Goal: Task Accomplishment & Management: Use online tool/utility

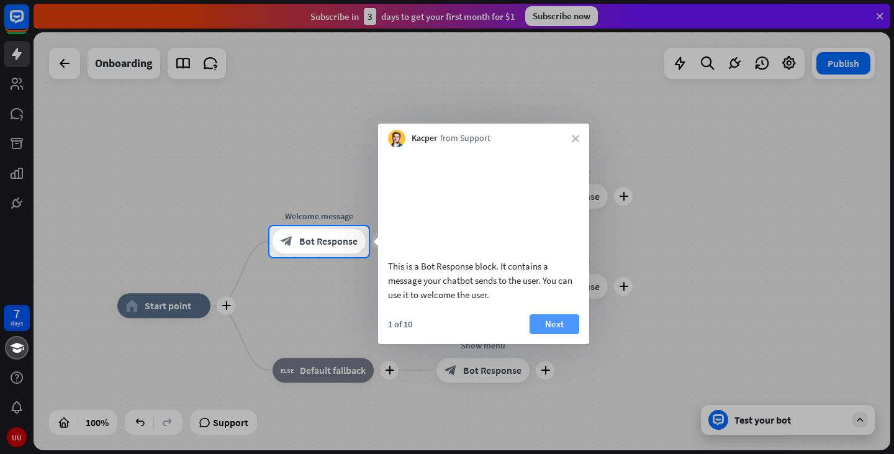
click at [545, 334] on button "Next" at bounding box center [555, 324] width 50 height 20
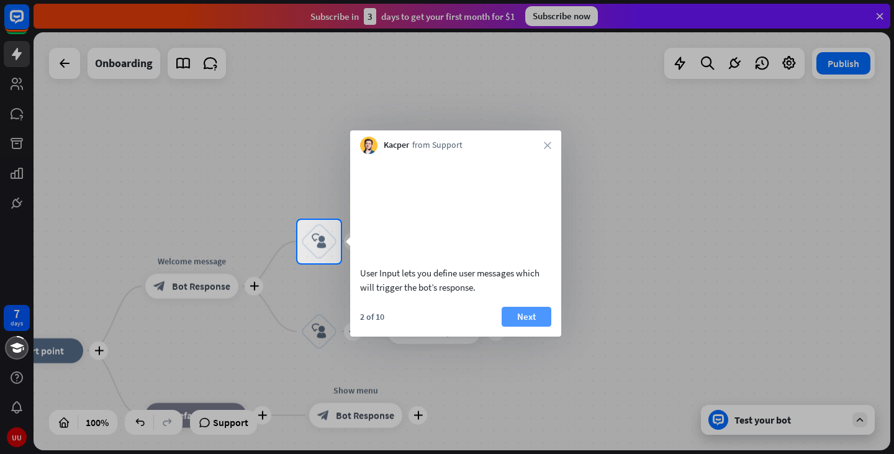
click at [533, 327] on button "Next" at bounding box center [527, 317] width 50 height 20
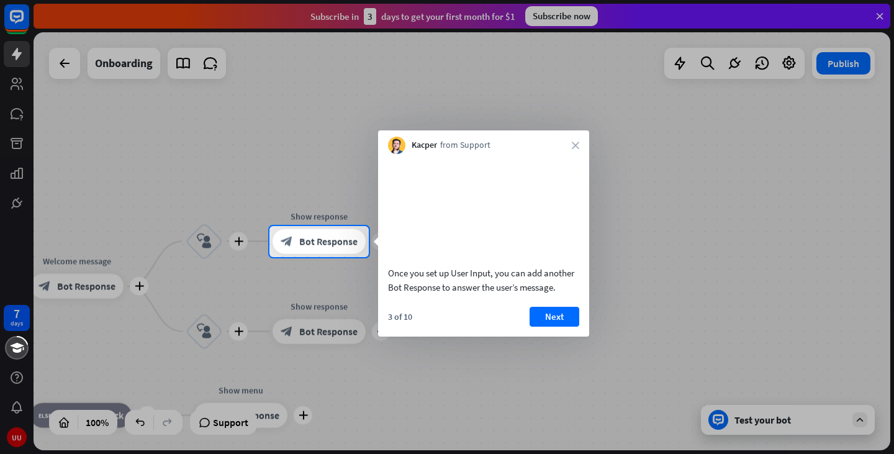
click at [533, 327] on button "Next" at bounding box center [555, 317] width 50 height 20
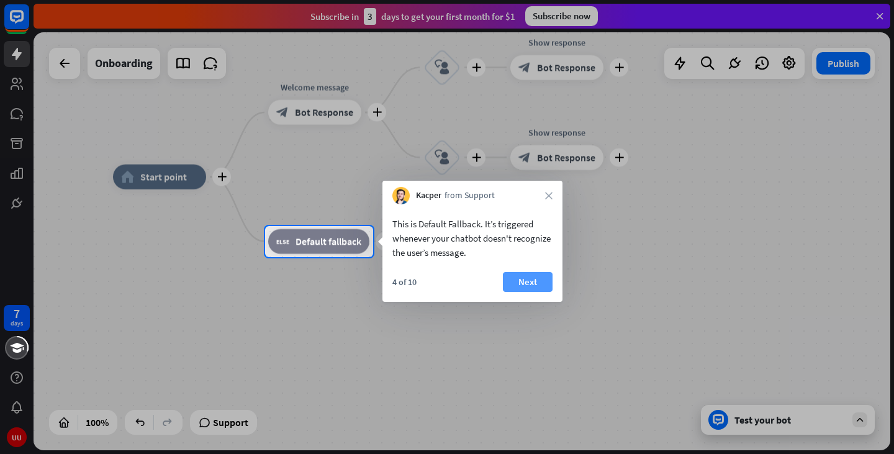
click at [520, 284] on button "Next" at bounding box center [528, 282] width 50 height 20
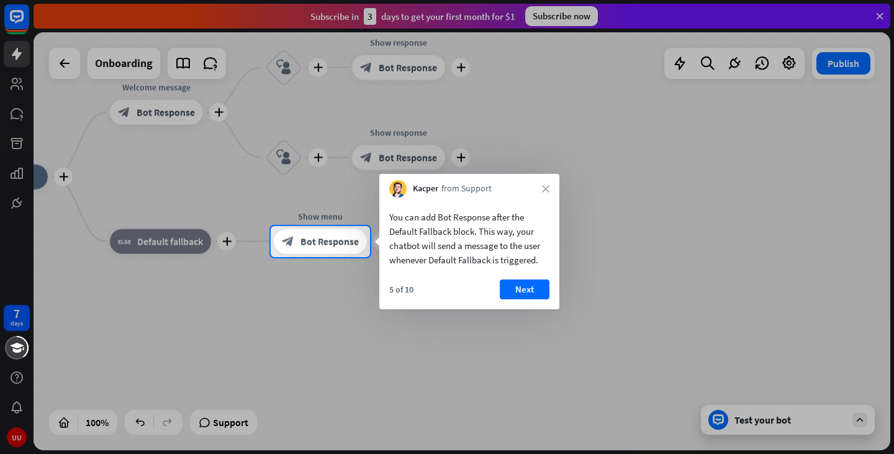
click at [520, 284] on button "Next" at bounding box center [525, 289] width 50 height 20
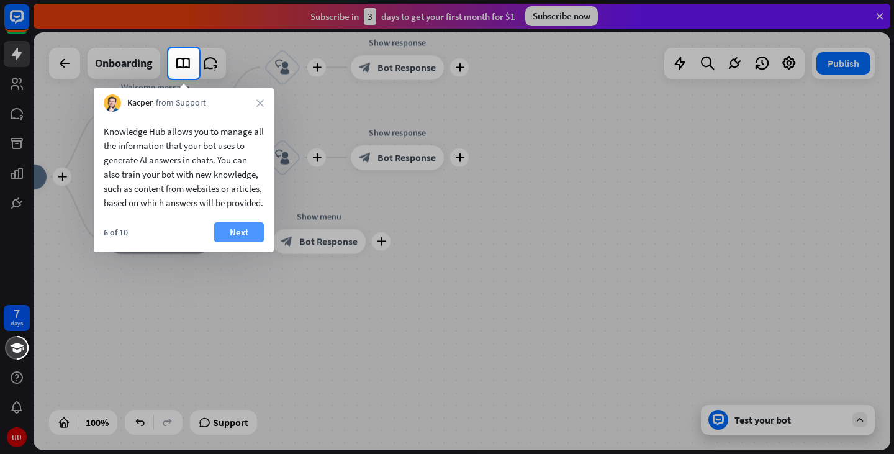
click at [253, 242] on button "Next" at bounding box center [239, 232] width 50 height 20
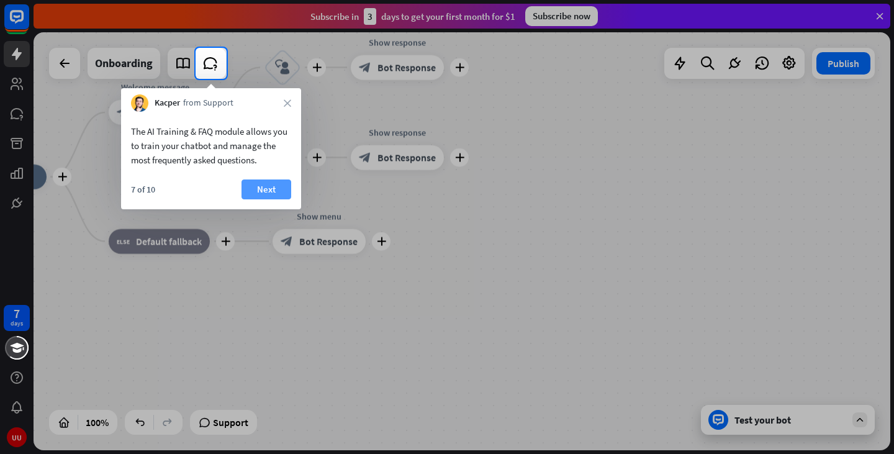
click at [259, 192] on button "Next" at bounding box center [267, 189] width 50 height 20
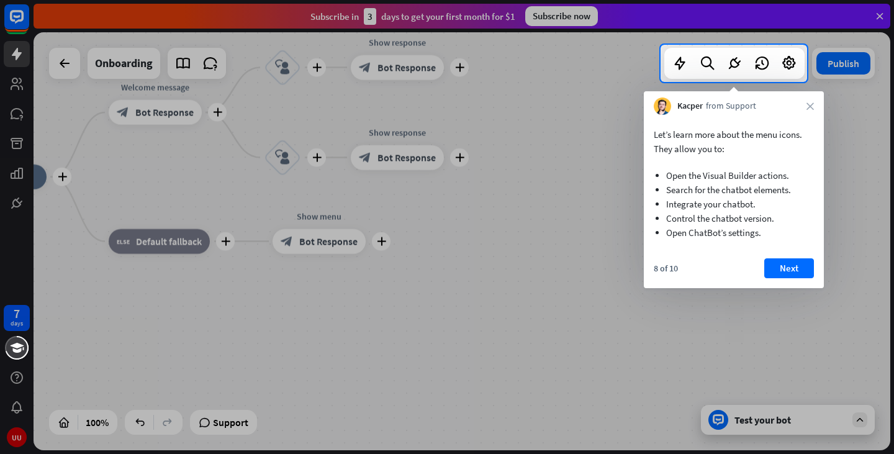
click at [797, 273] on button "Next" at bounding box center [790, 268] width 50 height 20
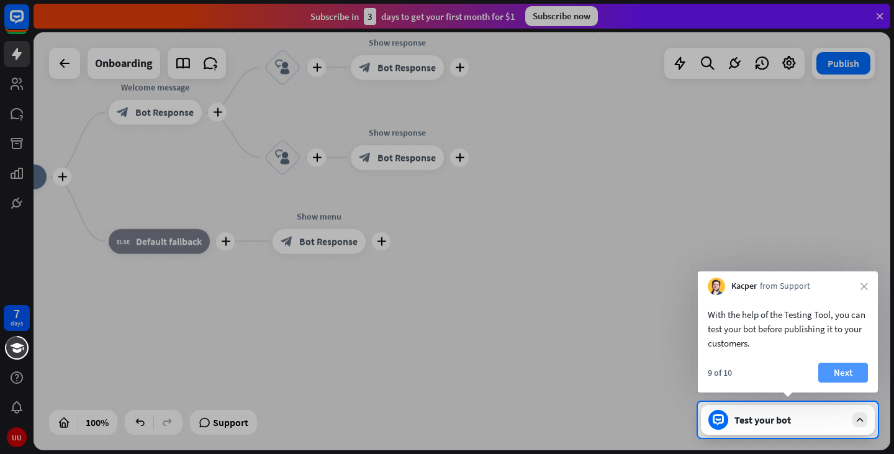
click at [833, 366] on button "Next" at bounding box center [844, 373] width 50 height 20
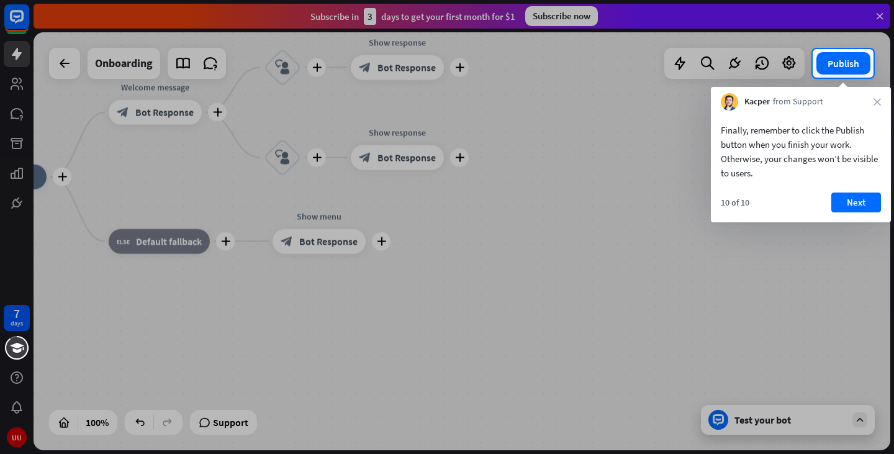
click at [845, 191] on div "Finally, remember to click the Publish button when you finish your work. Otherw…" at bounding box center [801, 167] width 180 height 112
click at [844, 200] on button "Next" at bounding box center [857, 203] width 50 height 20
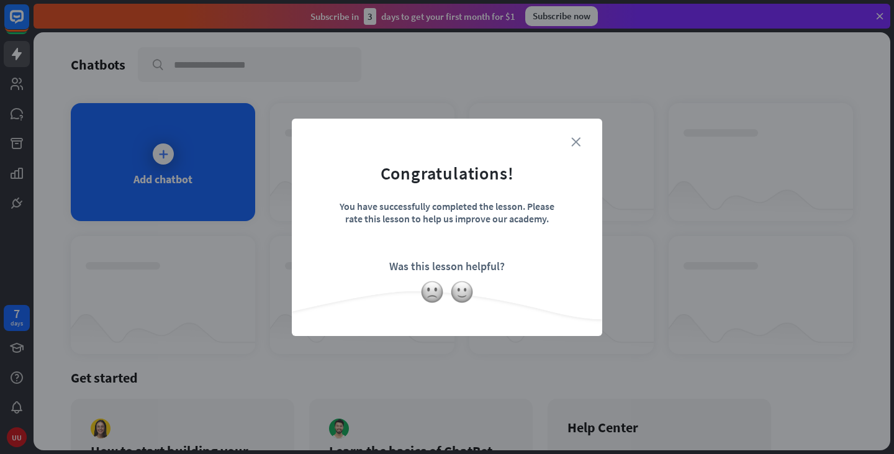
click at [575, 138] on icon "close" at bounding box center [575, 141] width 9 height 9
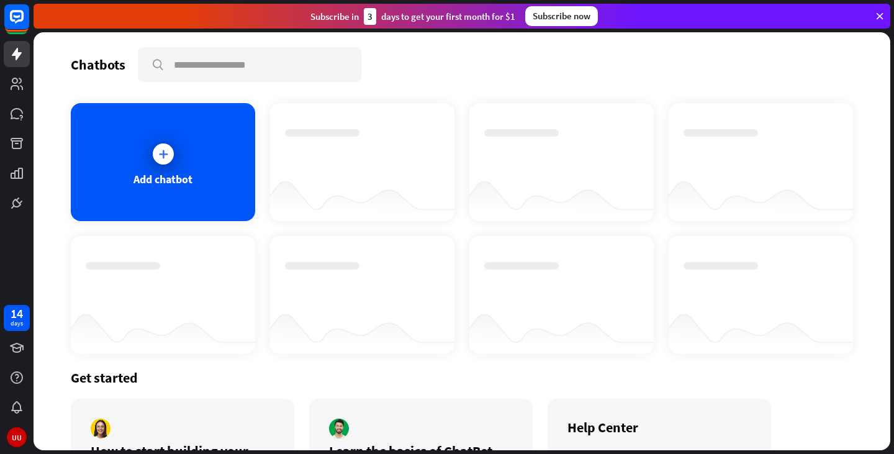
click at [176, 165] on div "Add chatbot" at bounding box center [163, 162] width 184 height 118
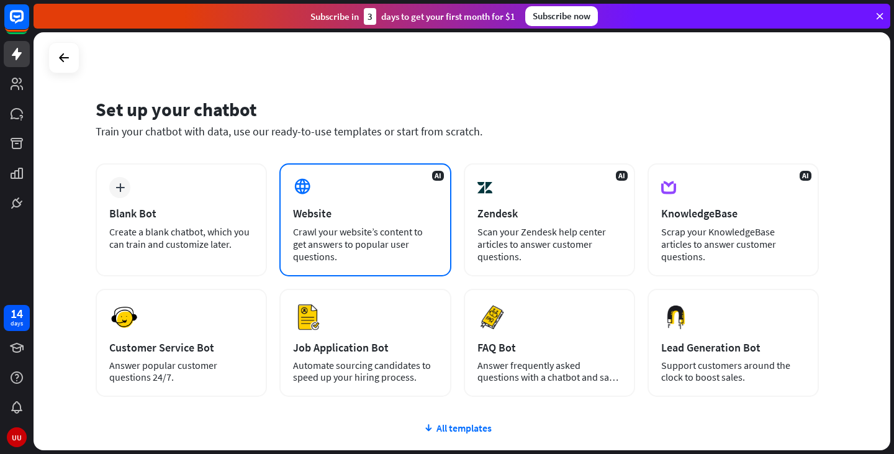
click at [371, 199] on div "AI Website Crawl your website’s content to get answers to popular user question…" at bounding box center [364, 219] width 171 height 113
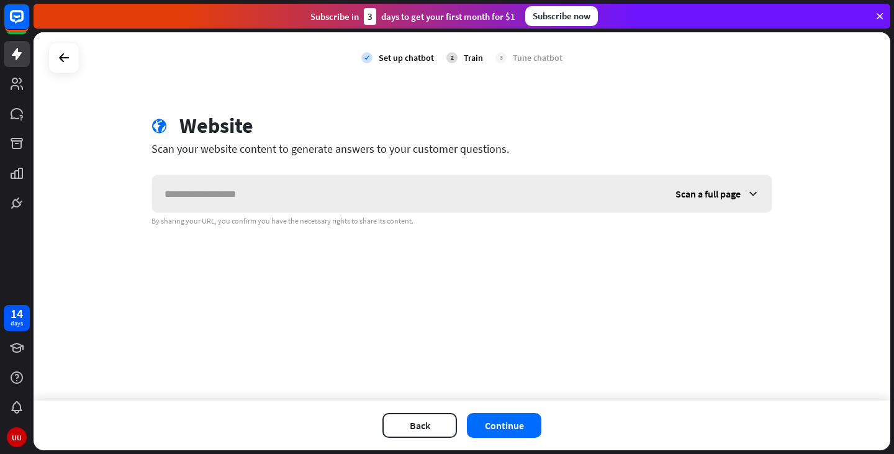
click at [756, 194] on icon at bounding box center [753, 194] width 12 height 12
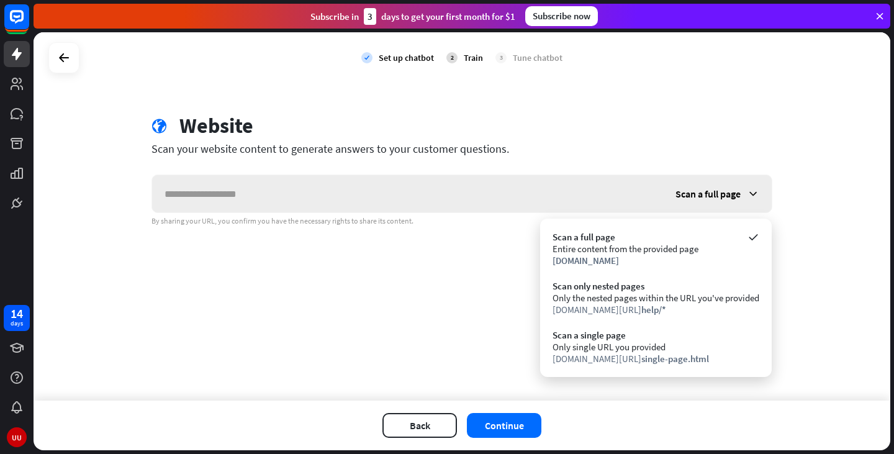
click at [753, 194] on icon at bounding box center [753, 194] width 12 height 12
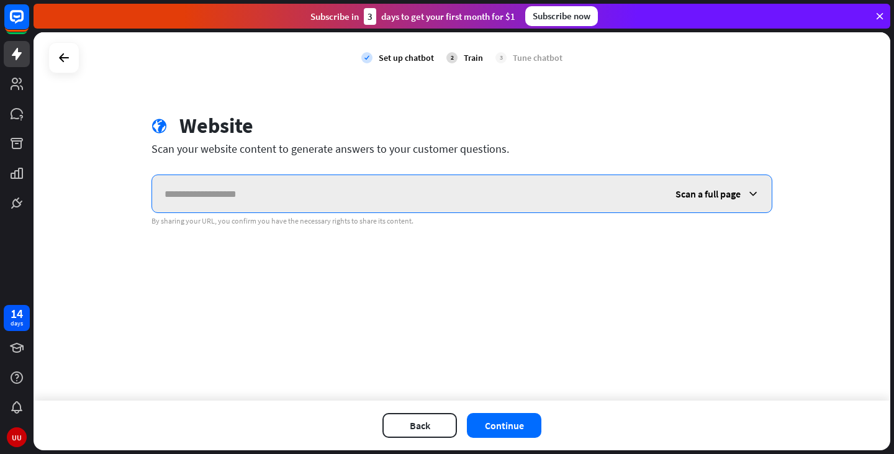
click at [269, 197] on input "text" at bounding box center [407, 193] width 511 height 37
paste input "**********"
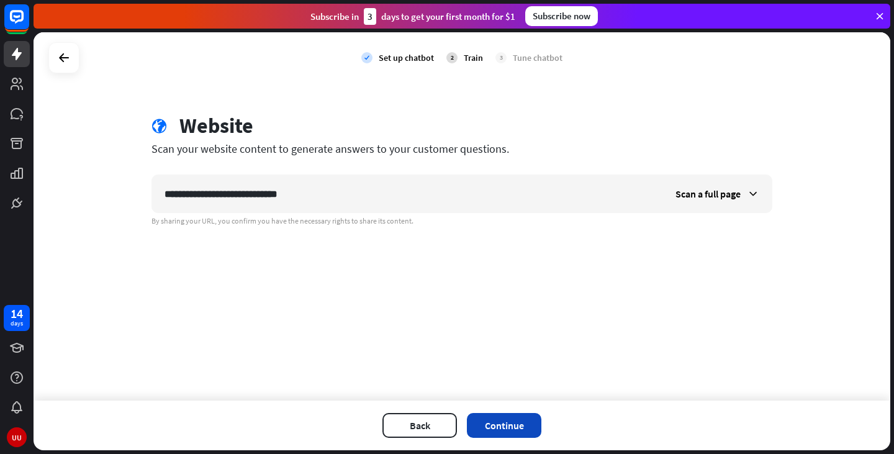
click at [514, 424] on button "Continue" at bounding box center [504, 425] width 75 height 25
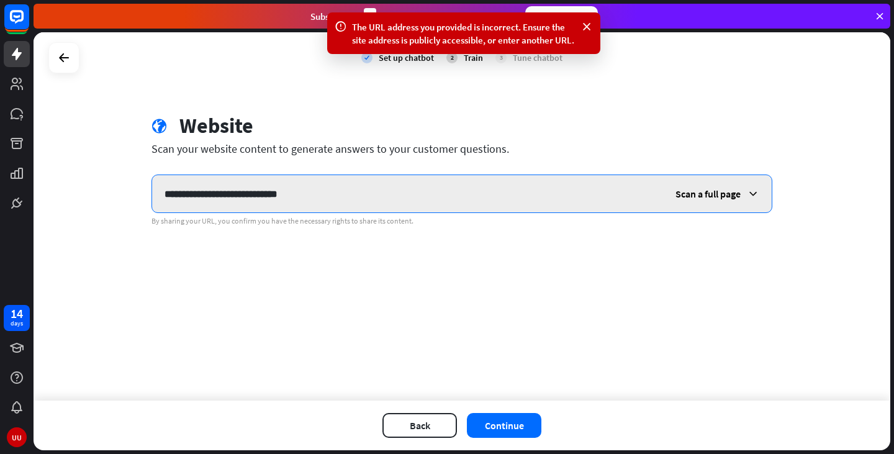
click at [402, 185] on input "**********" at bounding box center [407, 193] width 511 height 37
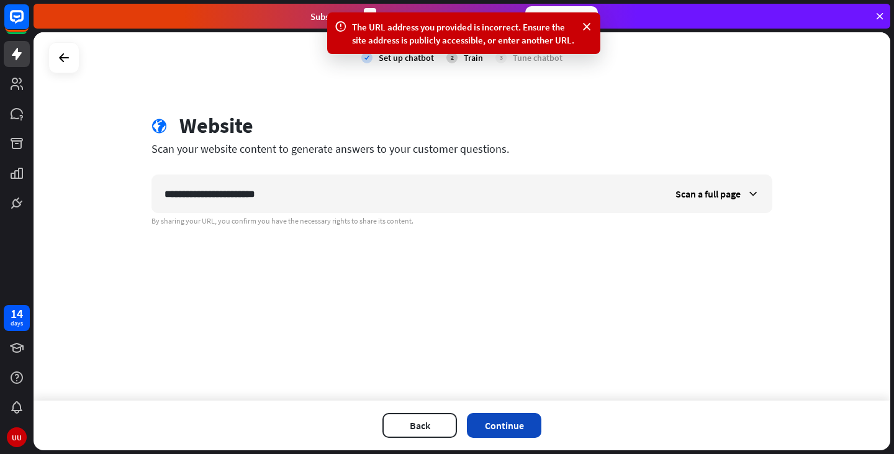
click at [509, 422] on button "Continue" at bounding box center [504, 425] width 75 height 25
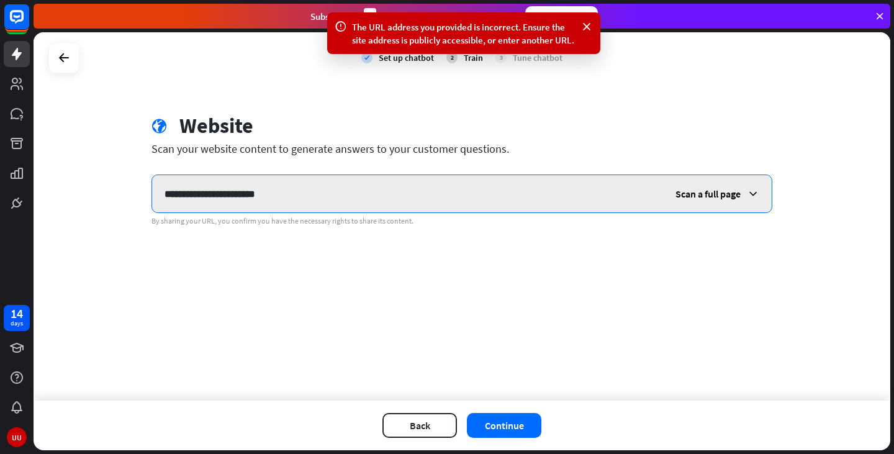
click at [402, 198] on input "**********" at bounding box center [407, 193] width 511 height 37
type input "*"
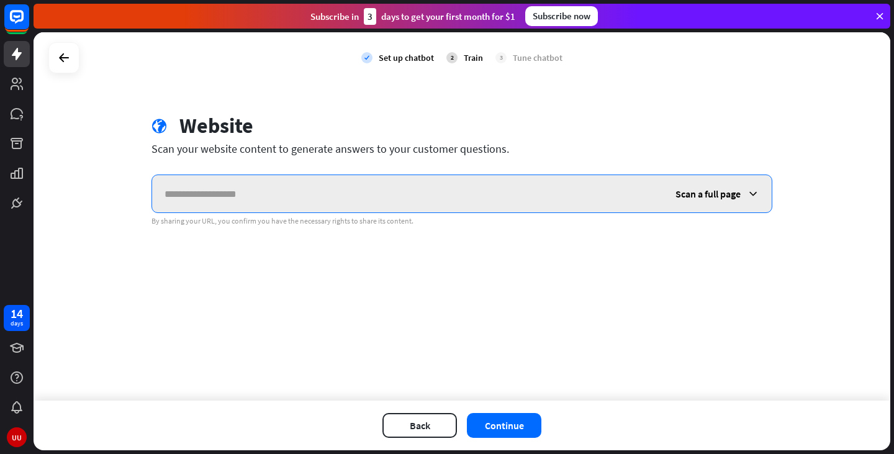
paste input "**********"
type input "**********"
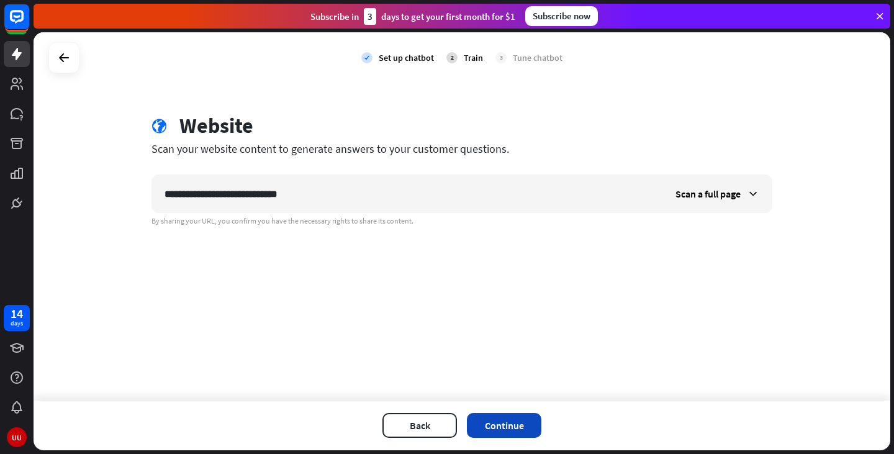
click at [505, 434] on button "Continue" at bounding box center [504, 425] width 75 height 25
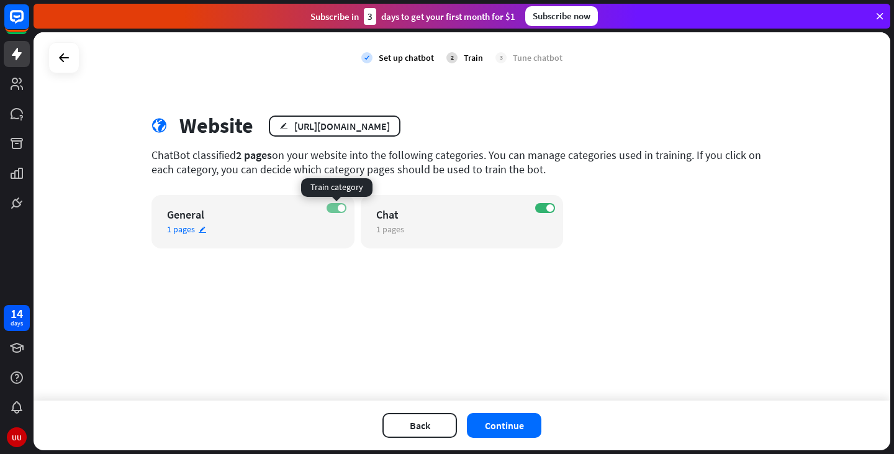
click at [337, 212] on label "ON" at bounding box center [337, 208] width 20 height 10
click at [446, 219] on div "Chat" at bounding box center [451, 214] width 150 height 14
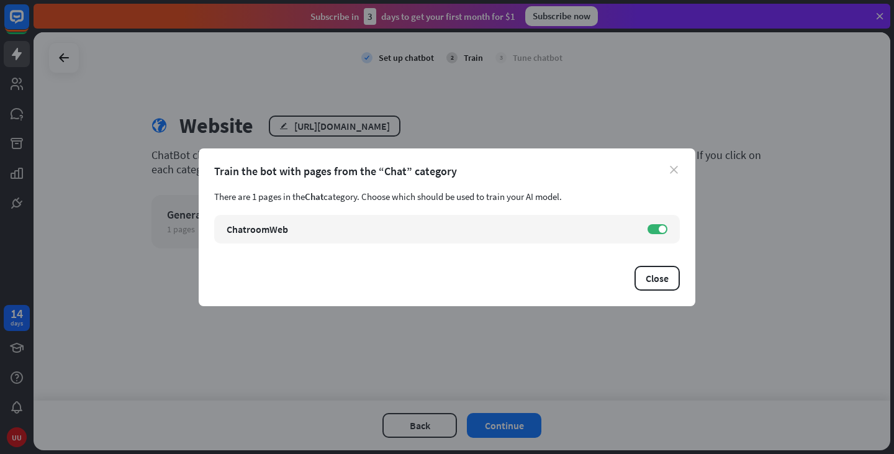
click at [671, 171] on icon "close" at bounding box center [674, 170] width 8 height 8
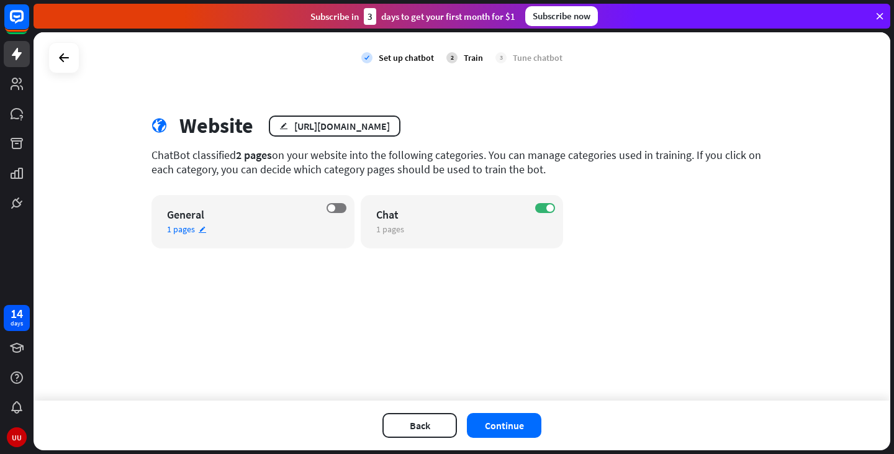
click at [303, 213] on div "General" at bounding box center [242, 214] width 150 height 14
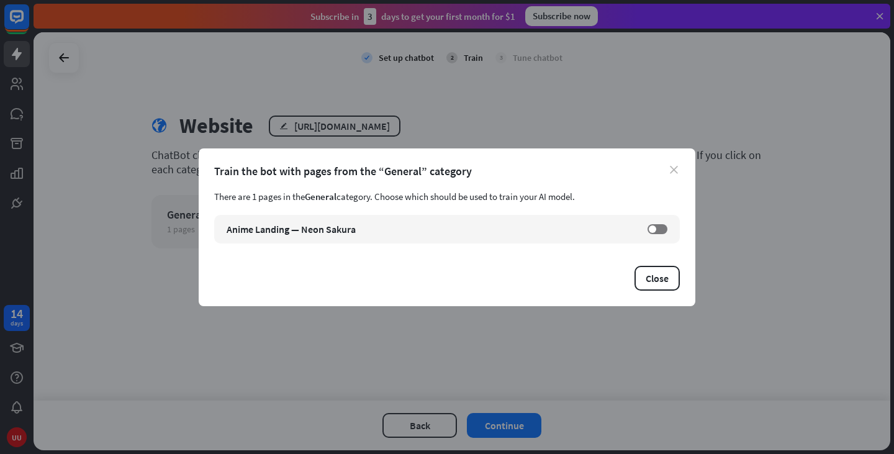
click at [674, 168] on icon "close" at bounding box center [674, 170] width 8 height 8
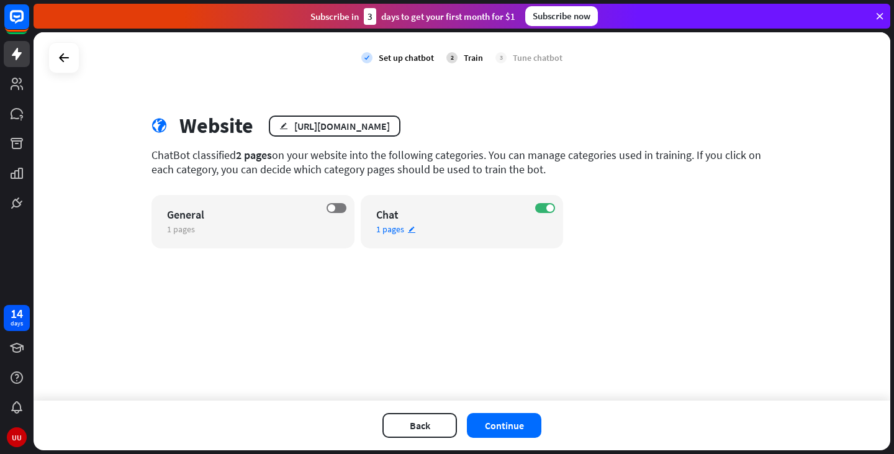
click at [469, 220] on div "Chat" at bounding box center [451, 214] width 150 height 14
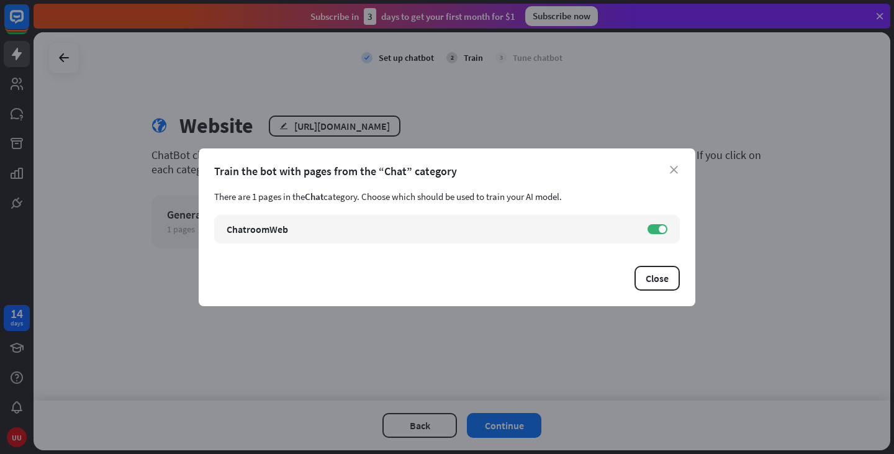
click at [681, 170] on div "close Train the bot with pages from the “Chat” category There are 1 pages in th…" at bounding box center [447, 227] width 497 height 158
click at [671, 171] on icon "close" at bounding box center [674, 170] width 8 height 8
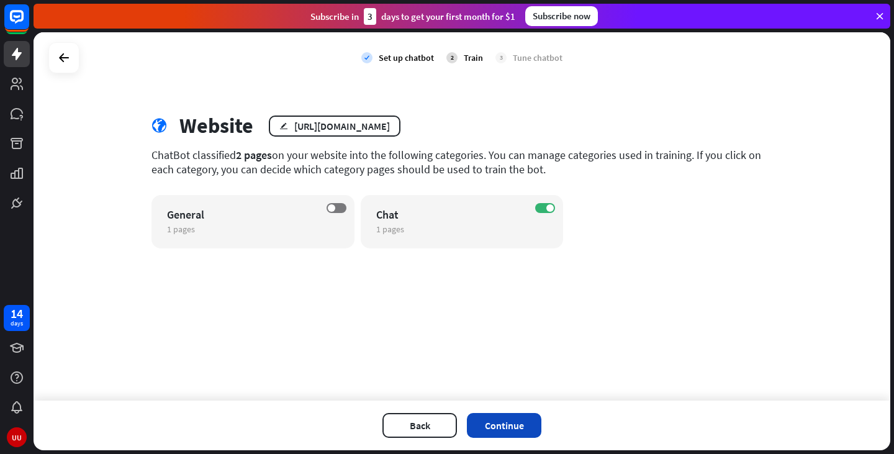
click at [520, 423] on button "Continue" at bounding box center [504, 425] width 75 height 25
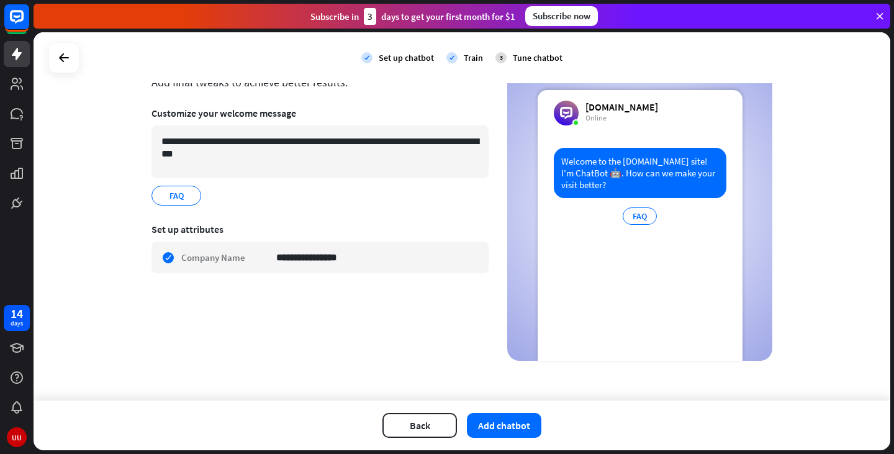
scroll to position [6, 0]
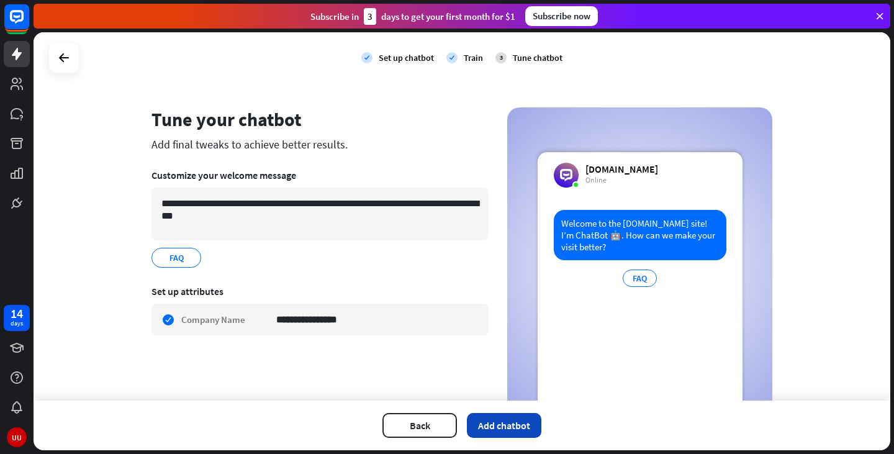
click at [491, 419] on button "Add chatbot" at bounding box center [504, 425] width 75 height 25
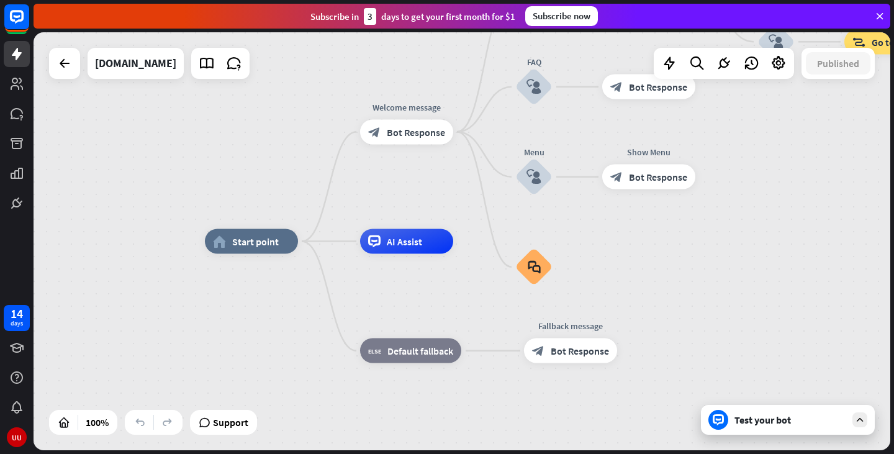
click at [791, 423] on div "Test your bot" at bounding box center [791, 420] width 112 height 12
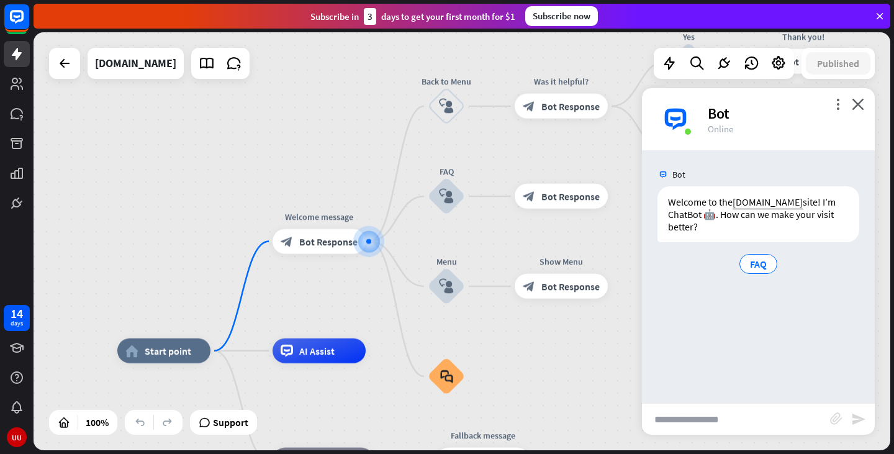
click at [748, 421] on input "text" at bounding box center [736, 419] width 188 height 31
type input "**********"
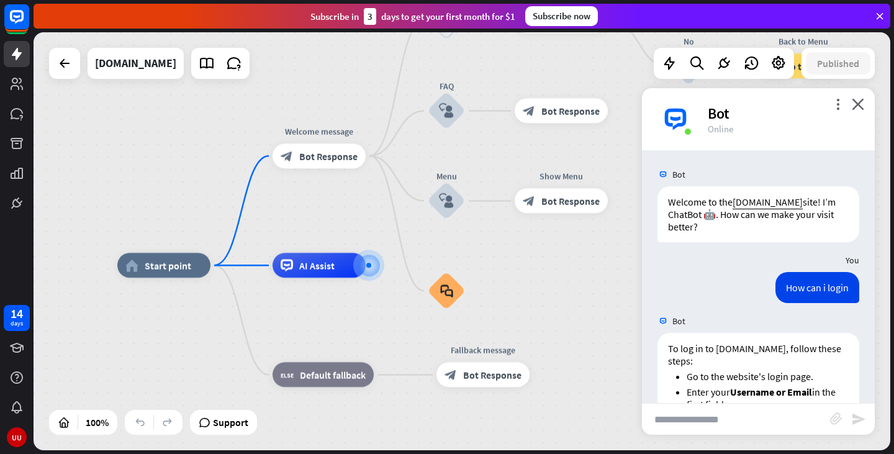
scroll to position [181, 0]
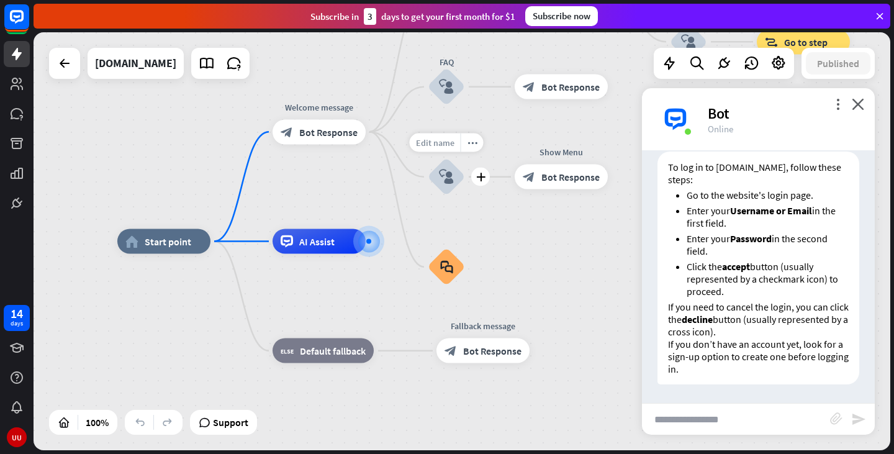
click at [442, 144] on span "Edit name" at bounding box center [435, 142] width 39 height 11
click at [442, 172] on icon "block_user_input" at bounding box center [446, 177] width 15 height 15
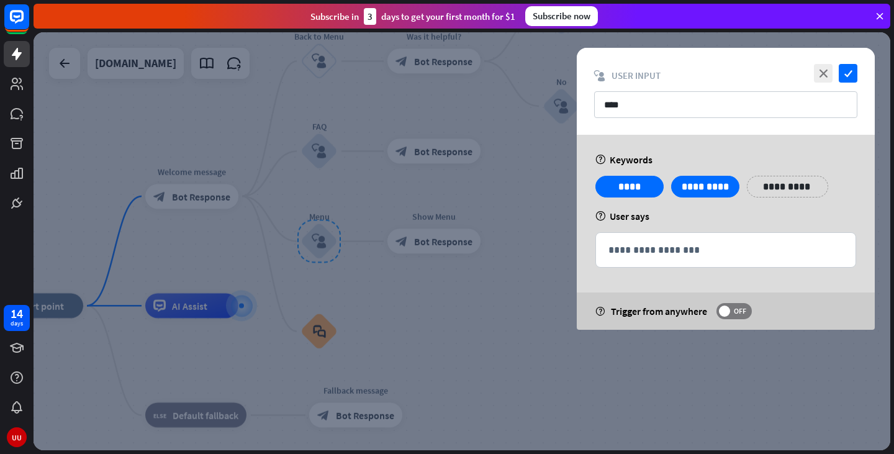
click at [454, 175] on div at bounding box center [462, 241] width 857 height 418
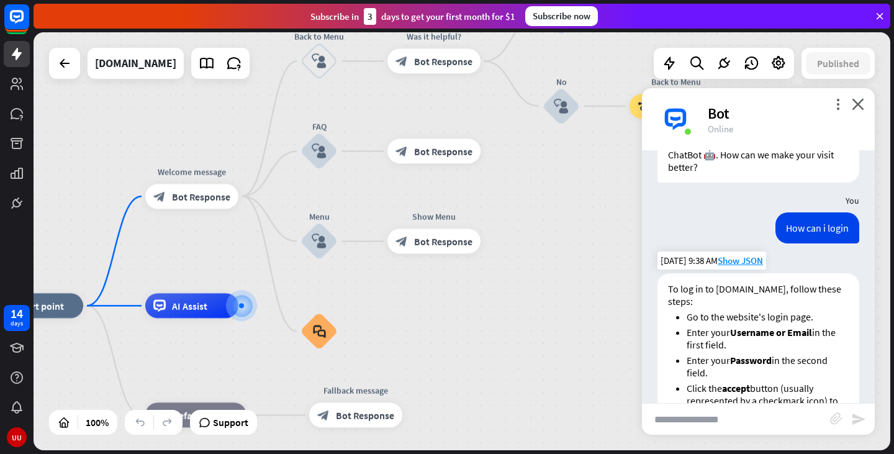
scroll to position [181, 0]
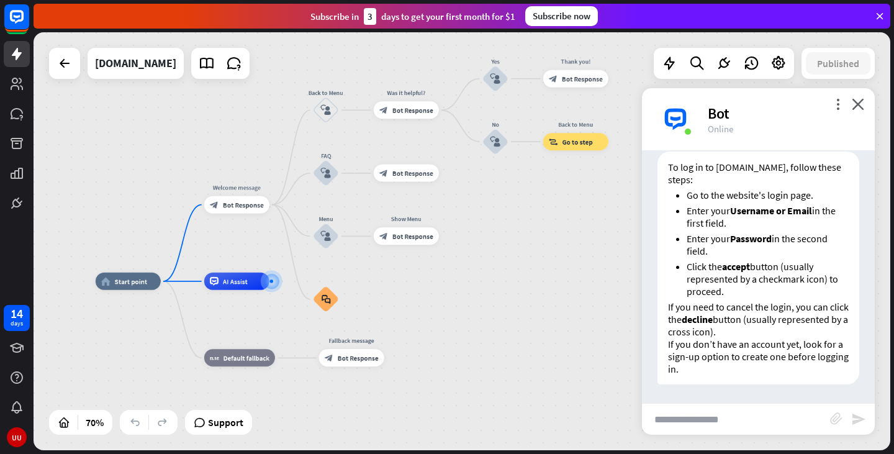
click at [866, 107] on div "more_vert close Bot Online" at bounding box center [758, 119] width 233 height 62
click at [863, 100] on icon "close" at bounding box center [858, 104] width 12 height 12
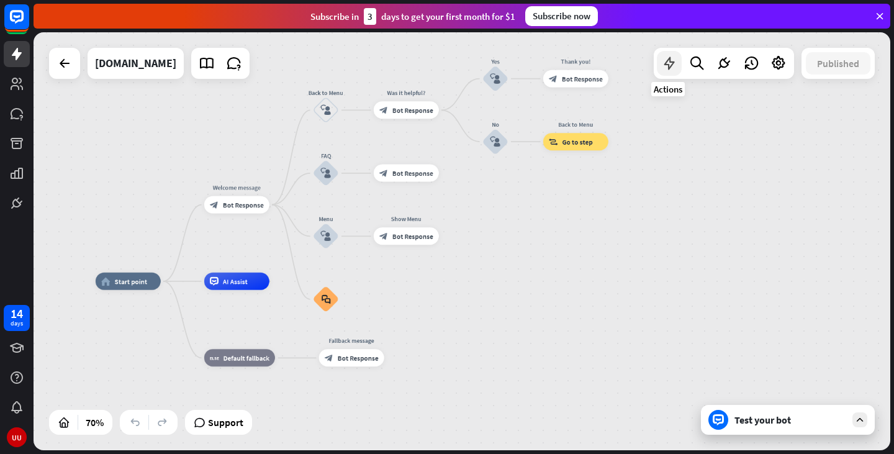
click at [674, 61] on icon at bounding box center [669, 63] width 16 height 16
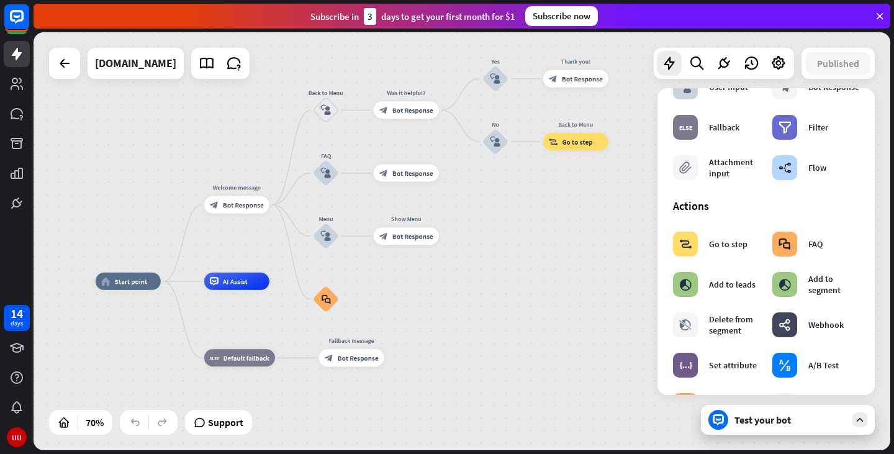
scroll to position [0, 0]
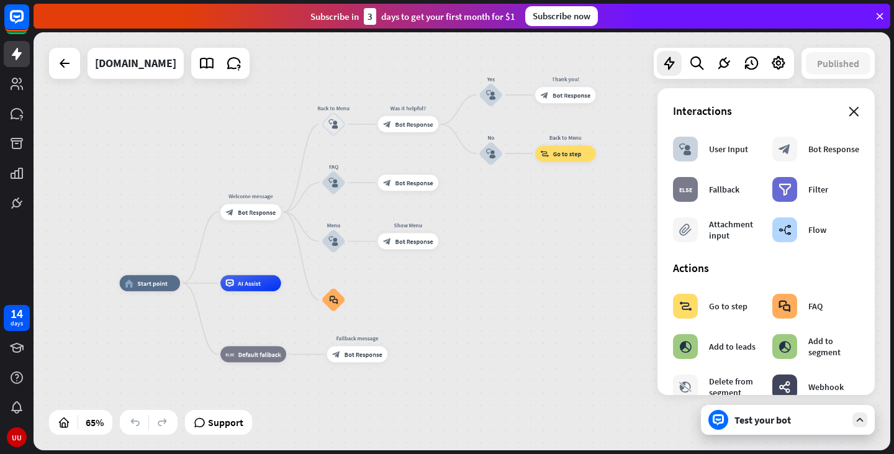
click at [849, 113] on icon "close" at bounding box center [854, 112] width 11 height 10
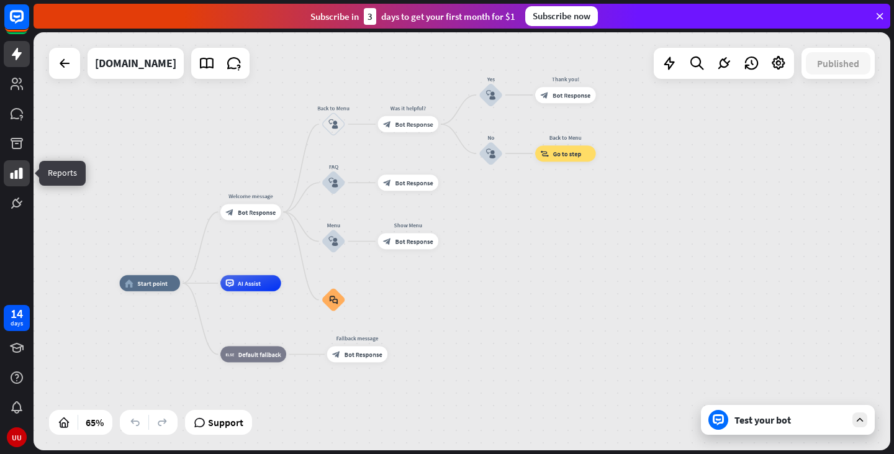
click at [12, 175] on icon at bounding box center [17, 173] width 12 height 11
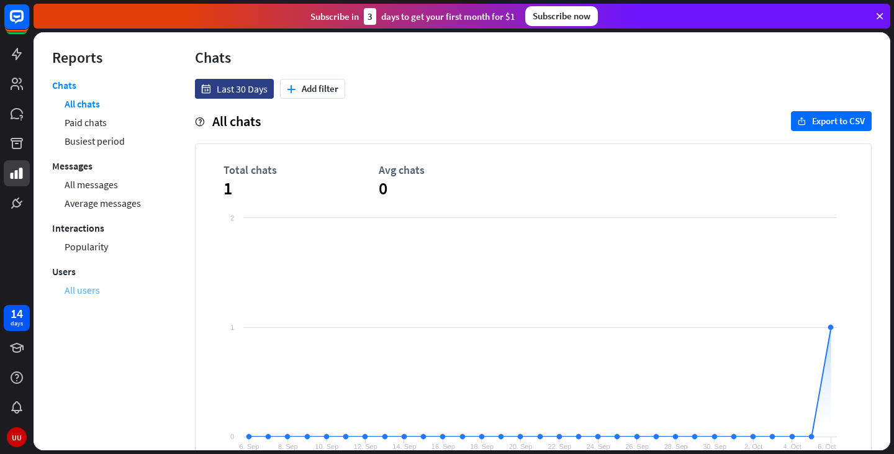
click at [82, 293] on link "All users" at bounding box center [82, 290] width 35 height 19
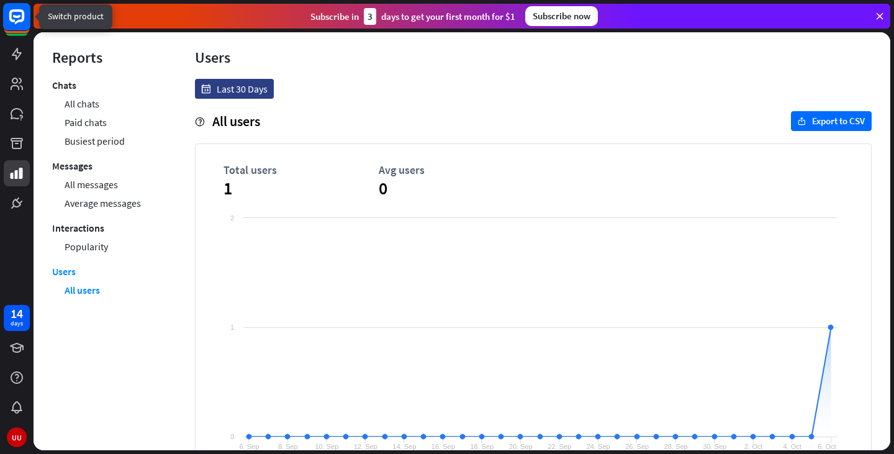
click at [17, 20] on rect at bounding box center [16, 16] width 27 height 27
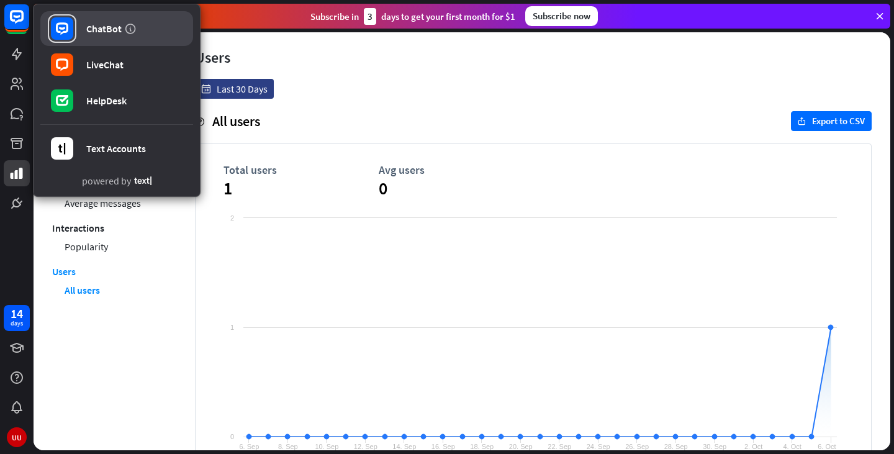
click at [119, 28] on div "ChatBot" at bounding box center [103, 28] width 35 height 12
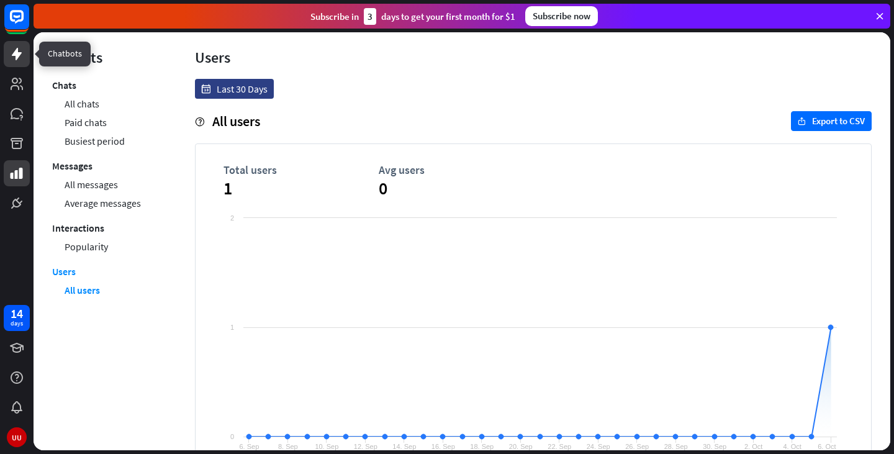
click at [16, 53] on icon at bounding box center [17, 54] width 10 height 12
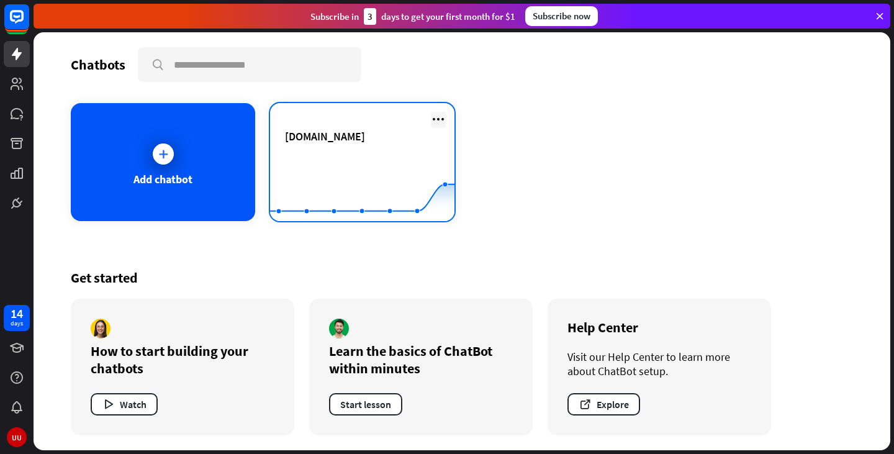
click at [434, 115] on icon at bounding box center [438, 119] width 15 height 15
click at [371, 129] on div "[DOMAIN_NAME] Created with Highcharts 10.1.0 0 1 2" at bounding box center [362, 162] width 184 height 118
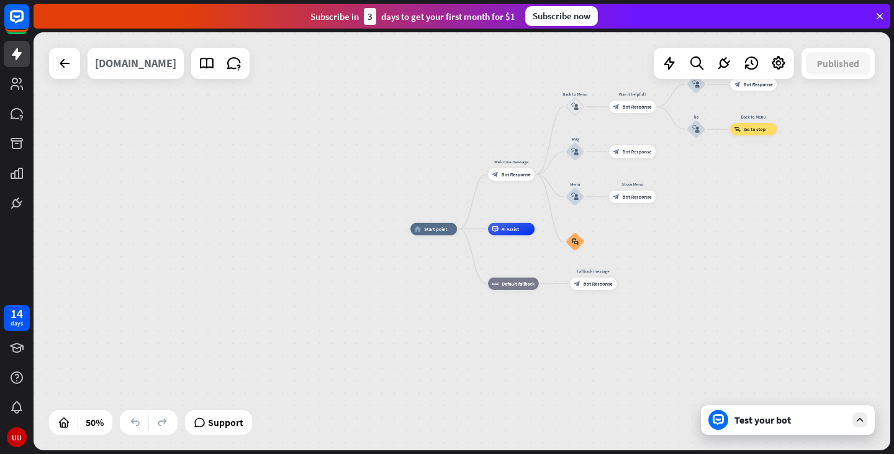
click at [167, 65] on div "[DOMAIN_NAME]" at bounding box center [135, 63] width 81 height 31
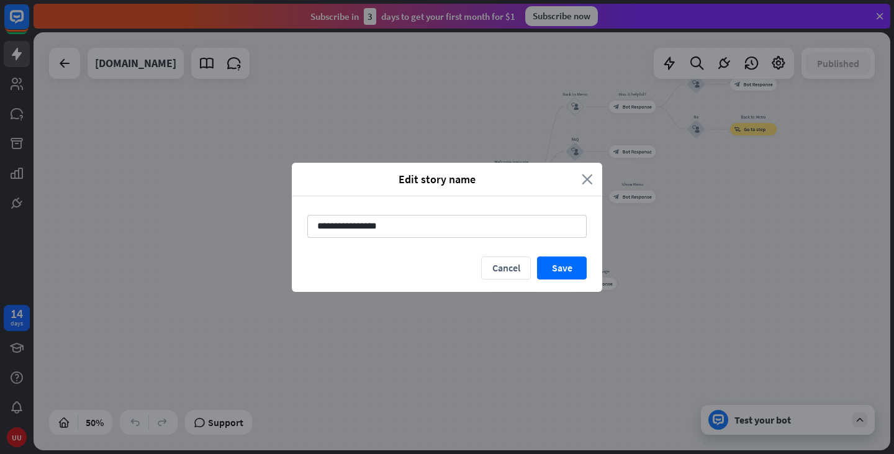
click at [591, 183] on icon "close" at bounding box center [587, 179] width 11 height 14
